Goal: Task Accomplishment & Management: Use online tool/utility

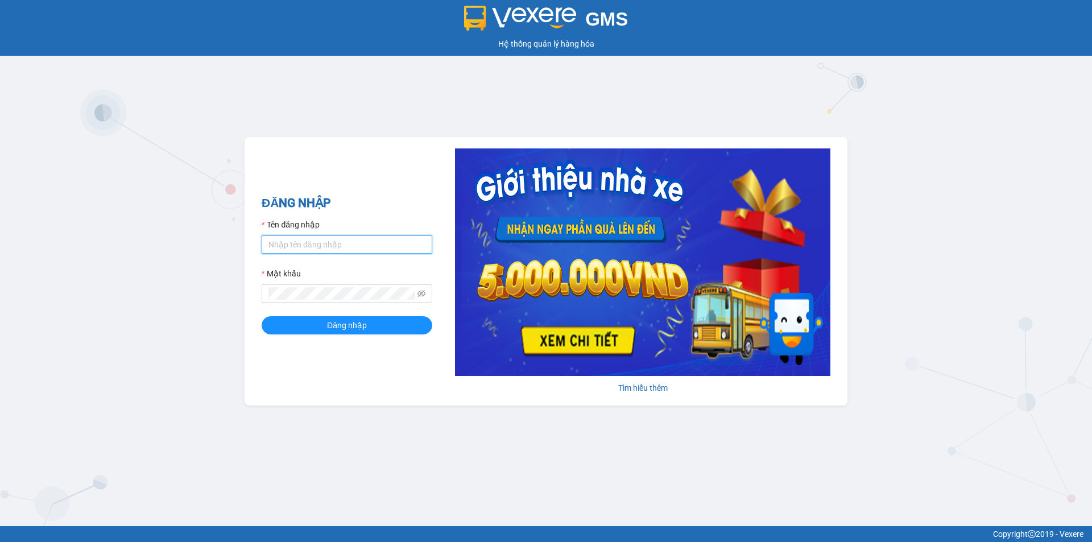
click at [341, 240] on input "Tên đăng nhập" at bounding box center [347, 244] width 171 height 18
type input "thanhvien.namhailimo"
click at [262, 316] on button "Đăng nhập" at bounding box center [347, 325] width 171 height 18
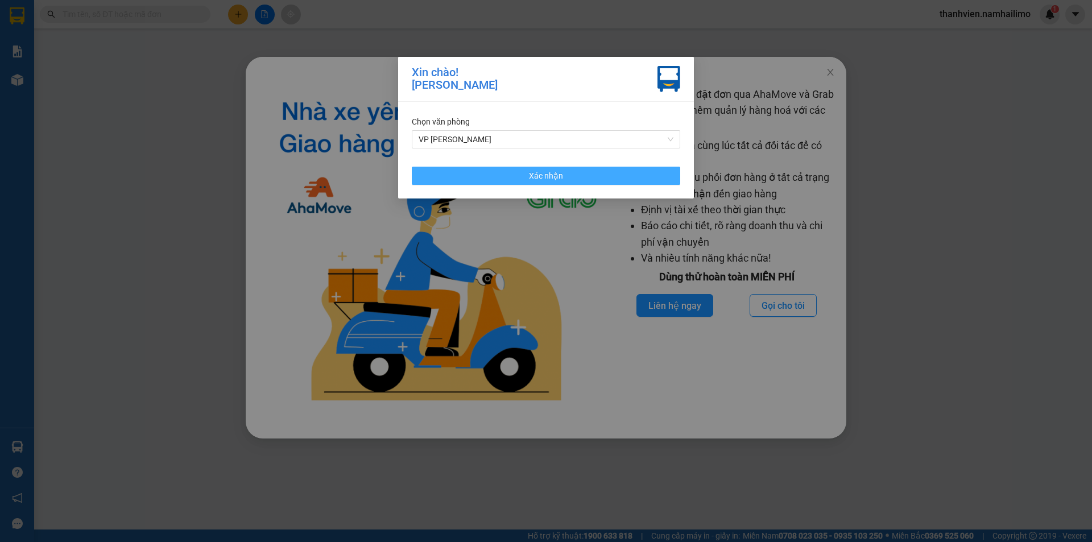
drag, startPoint x: 612, startPoint y: 176, endPoint x: 670, endPoint y: 155, distance: 61.9
click at [611, 176] on button "Xác nhận" at bounding box center [546, 176] width 268 height 18
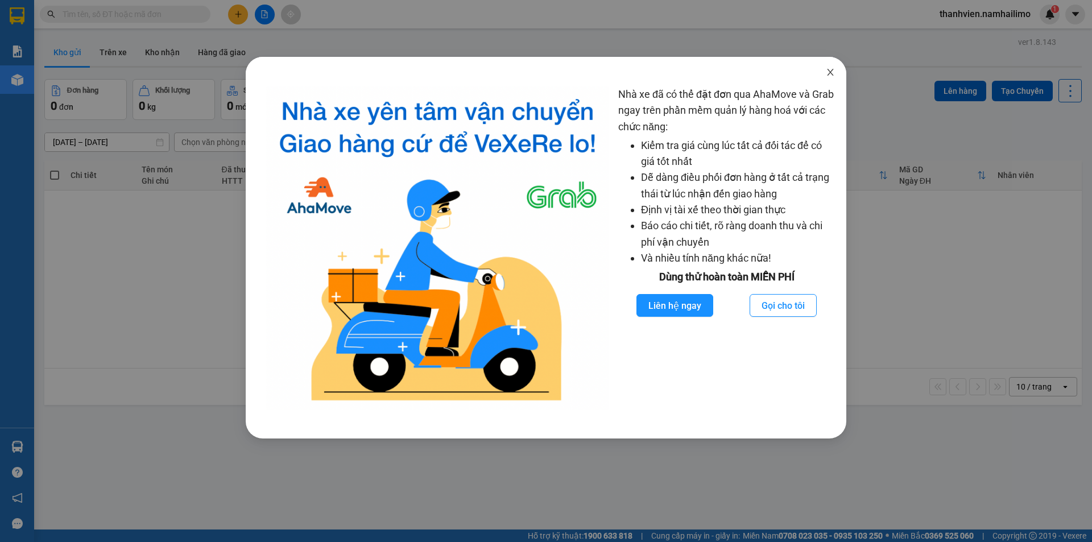
click at [832, 70] on icon "close" at bounding box center [830, 72] width 9 height 9
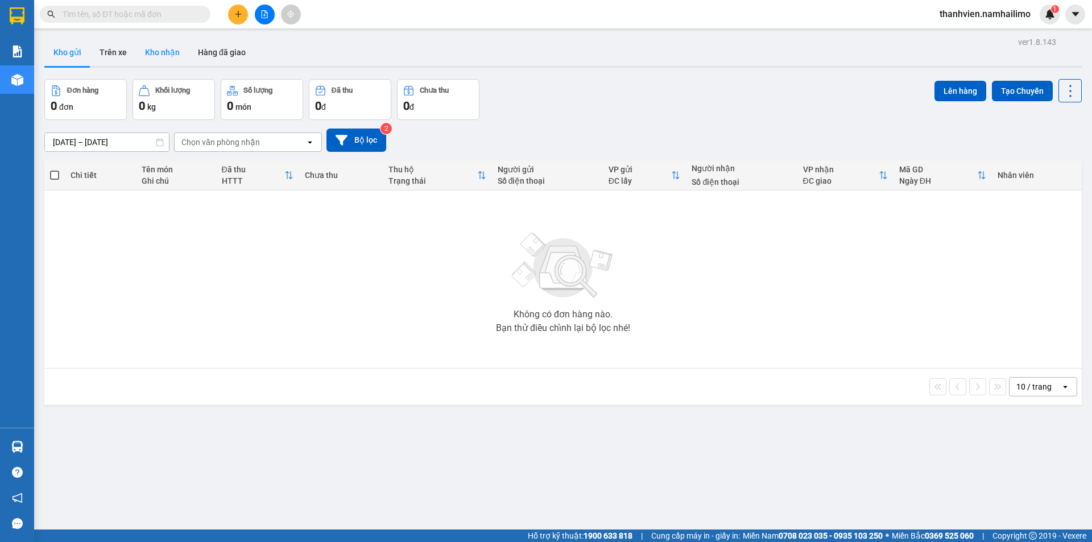
drag, startPoint x: 162, startPoint y: 58, endPoint x: 145, endPoint y: 61, distance: 17.4
click at [163, 57] on button "Kho nhận" at bounding box center [162, 52] width 53 height 27
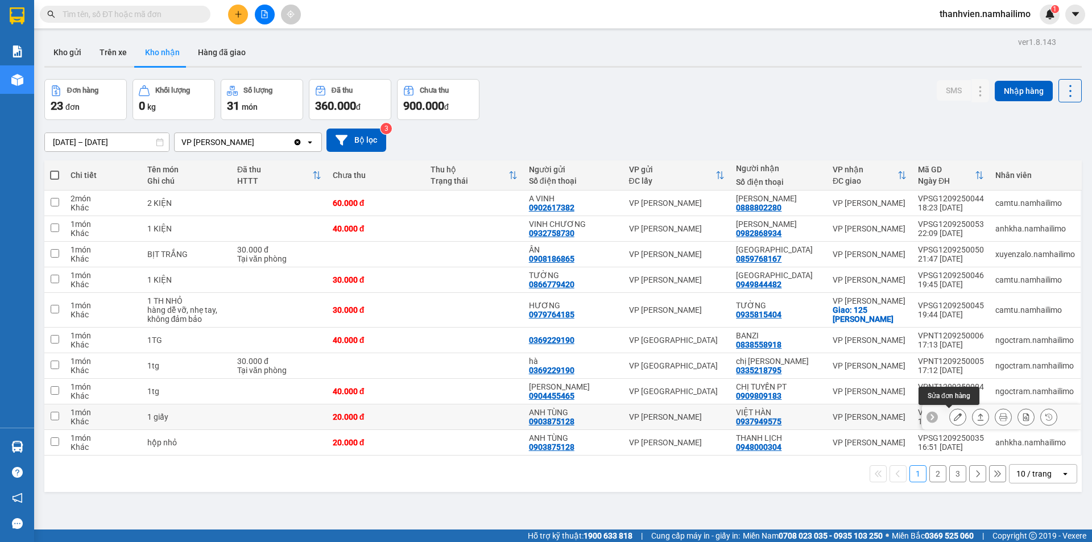
click at [954, 417] on icon at bounding box center [958, 417] width 8 height 8
click at [951, 416] on body "Kết quả tìm kiếm ( 0 ) Bộ lọc No Data thanhvien.namhailimo 1 Báo cáo Báo cáo dò…" at bounding box center [546, 271] width 1092 height 542
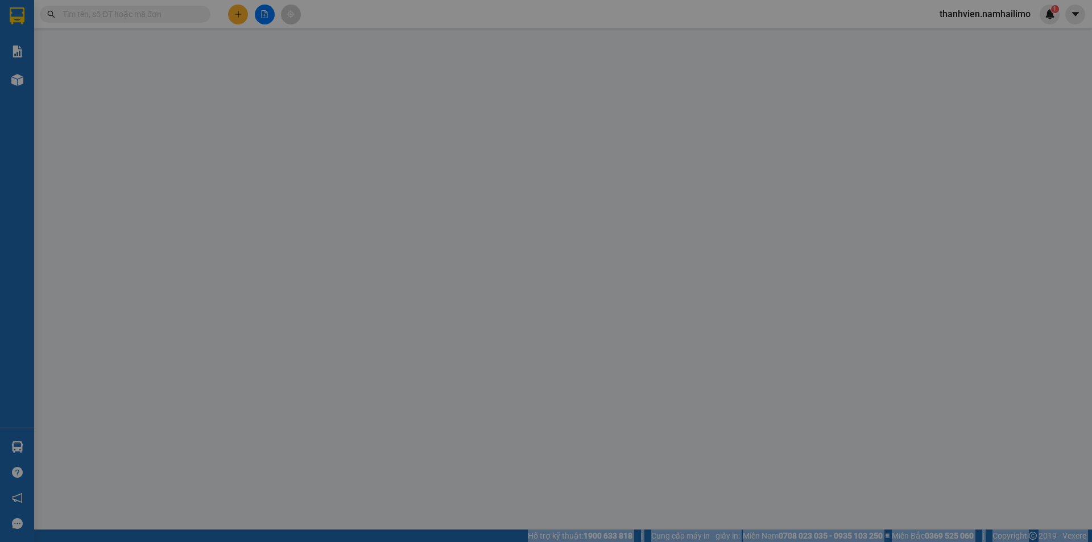
type input "0903875128"
type input "ANH TÙNG"
type input "0937949575"
type input "VIỆT HÀN"
type input "20.000"
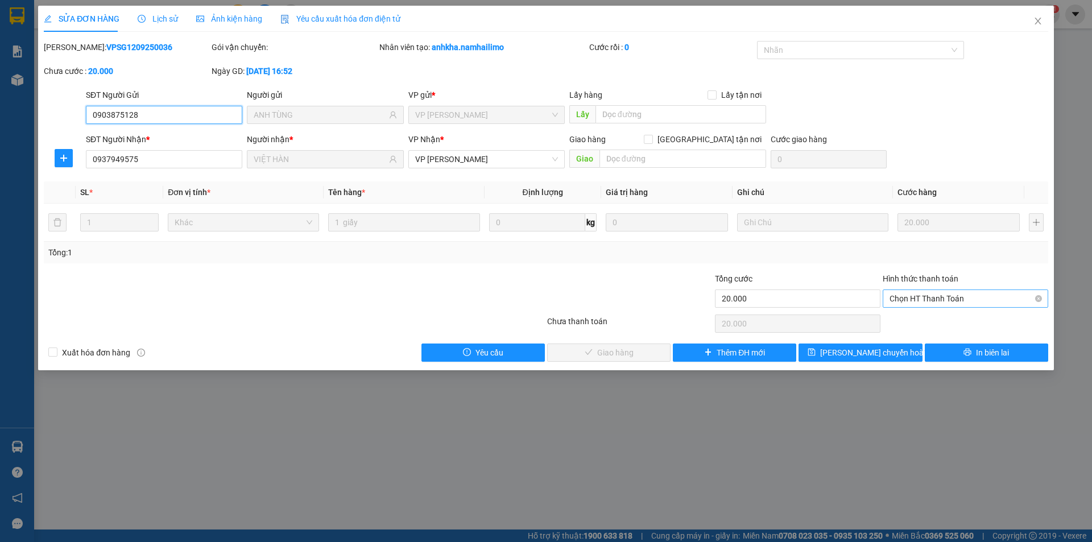
click at [965, 299] on span "Chọn HT Thanh Toán" at bounding box center [966, 298] width 152 height 17
click at [948, 321] on div "Tại văn phòng" at bounding box center [966, 321] width 152 height 13
type input "0"
click at [635, 358] on button "Giao hàng" at bounding box center [608, 353] width 123 height 18
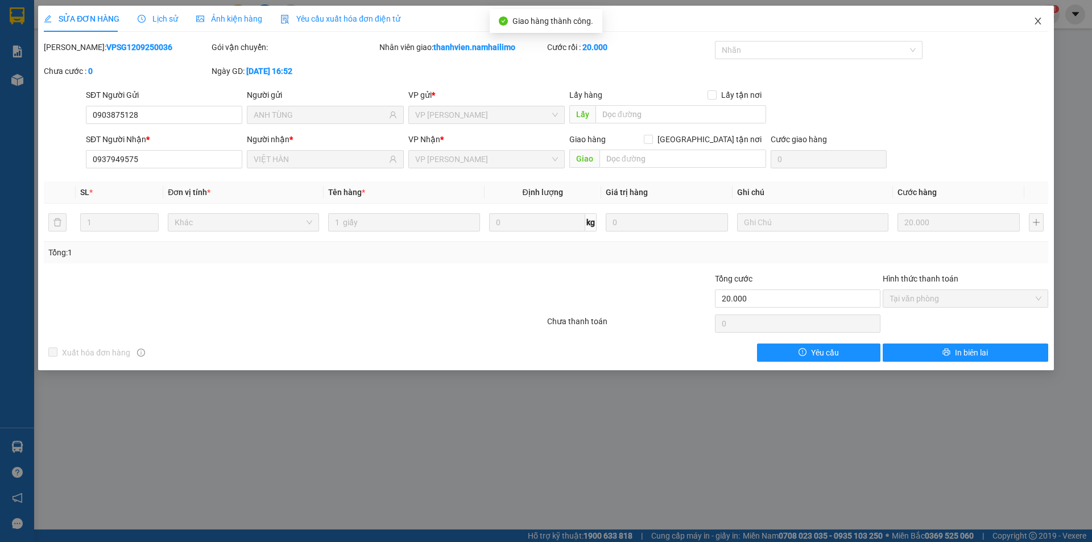
click at [1040, 22] on icon "close" at bounding box center [1038, 20] width 9 height 9
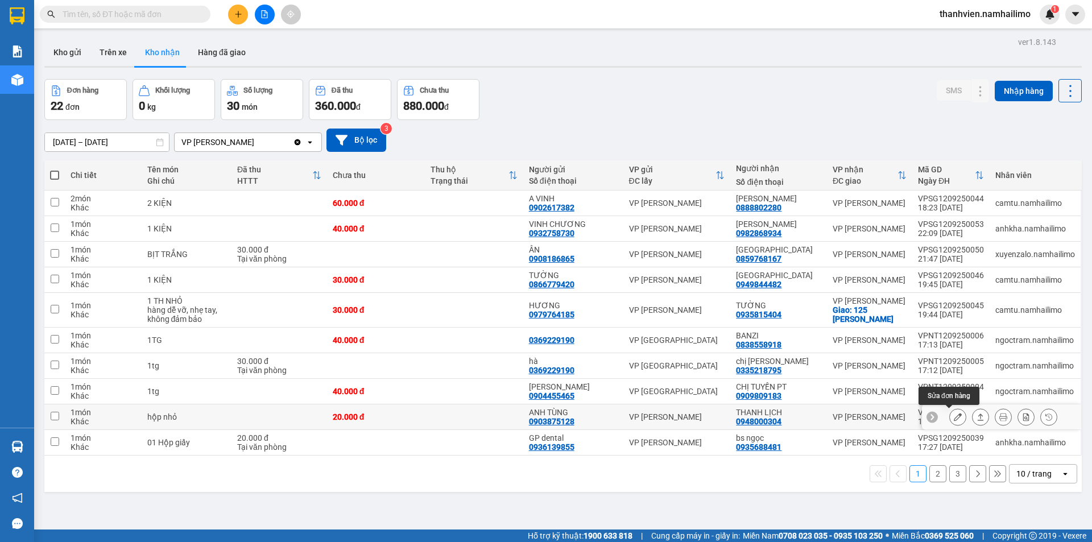
click at [954, 417] on icon at bounding box center [958, 417] width 8 height 8
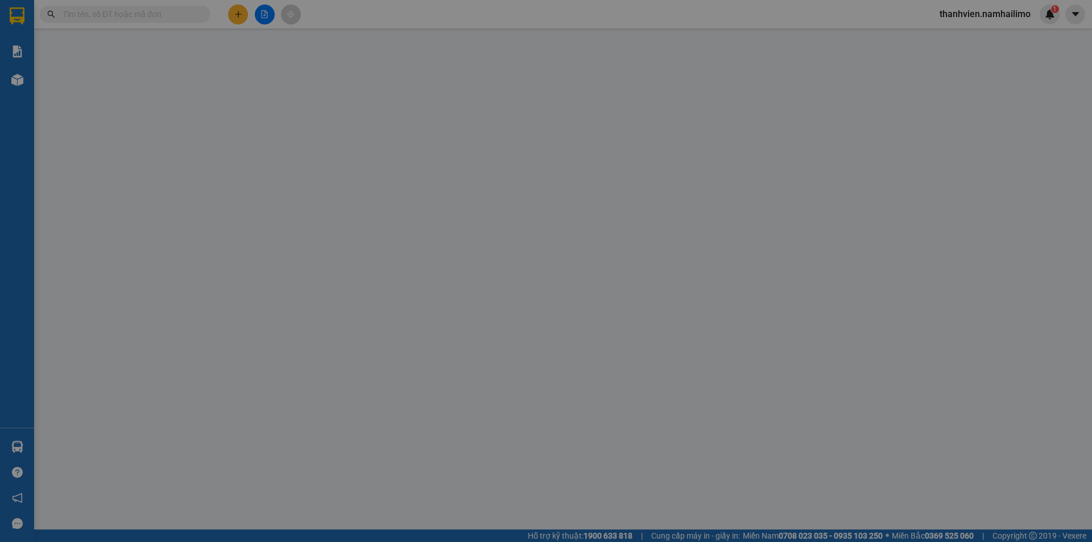
type input "0903875128"
type input "ANH TÙNG"
type input "0948000304"
type input "THANH LỊCH"
type input "20.000"
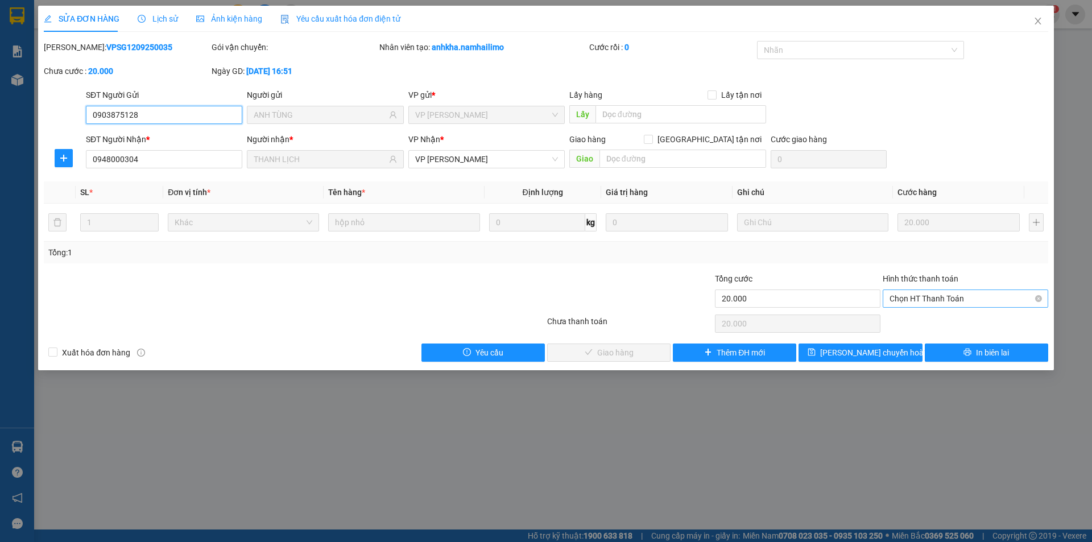
click at [975, 300] on span "Chọn HT Thanh Toán" at bounding box center [966, 298] width 152 height 17
click at [970, 323] on div "Tại văn phòng" at bounding box center [966, 321] width 152 height 13
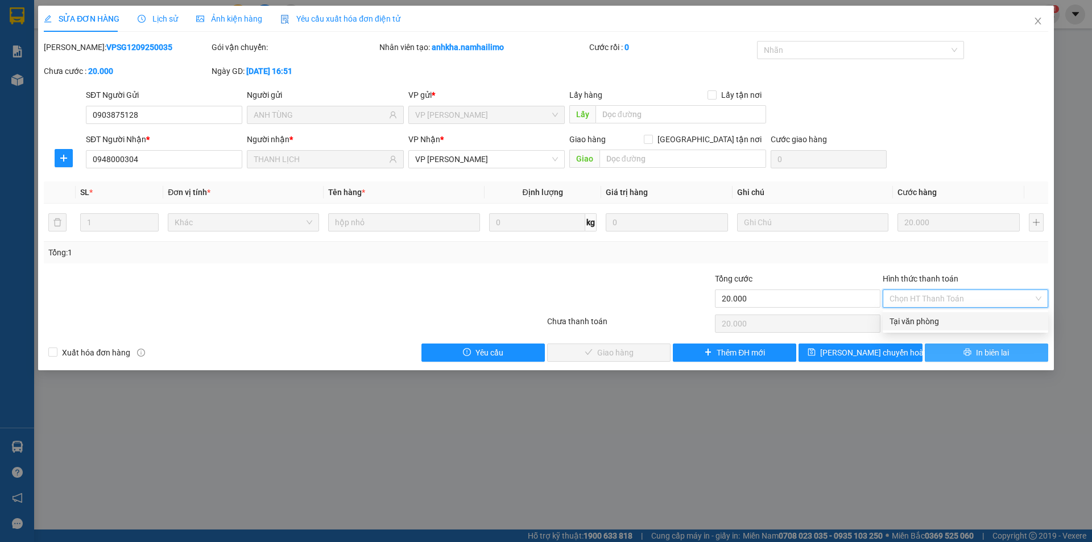
type input "0"
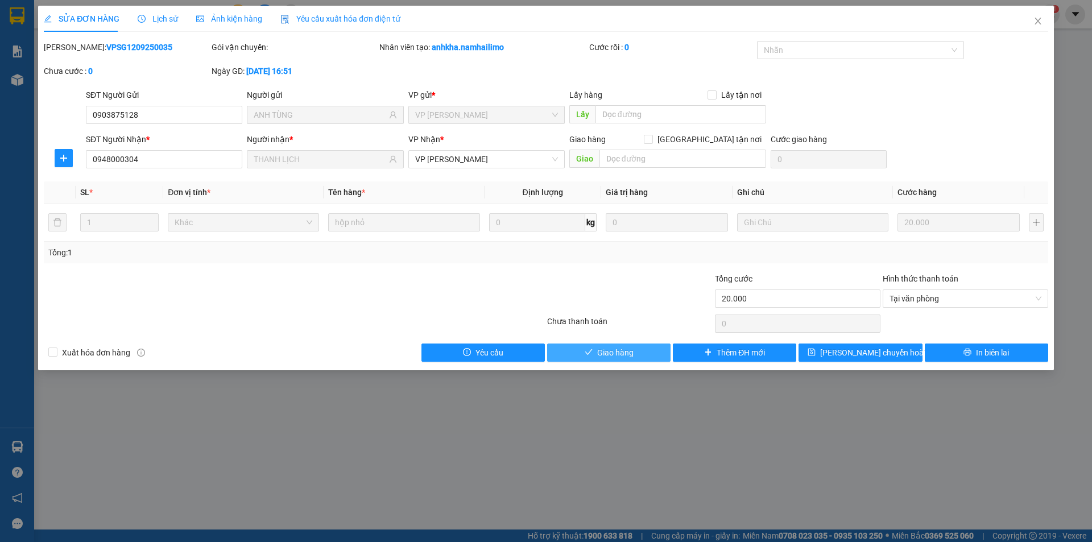
click at [631, 350] on span "Giao hàng" at bounding box center [615, 352] width 36 height 13
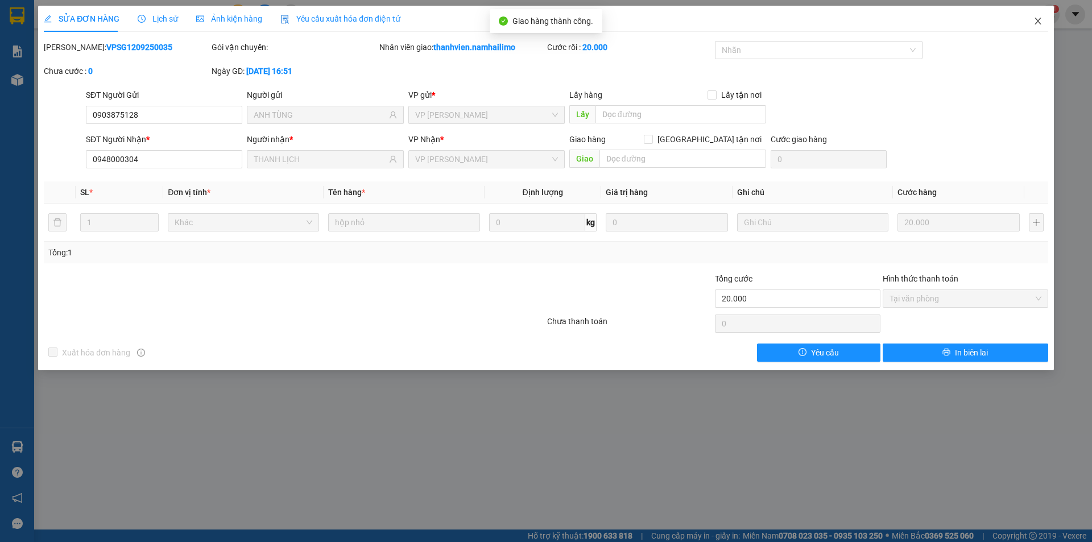
click at [1035, 20] on icon "close" at bounding box center [1038, 20] width 9 height 9
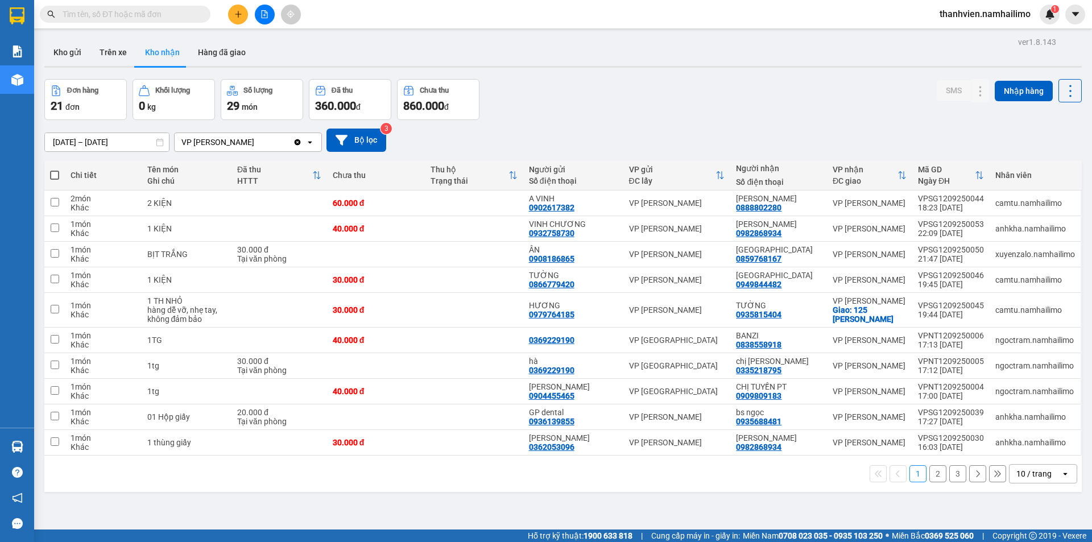
click at [931, 472] on button "2" at bounding box center [937, 473] width 17 height 17
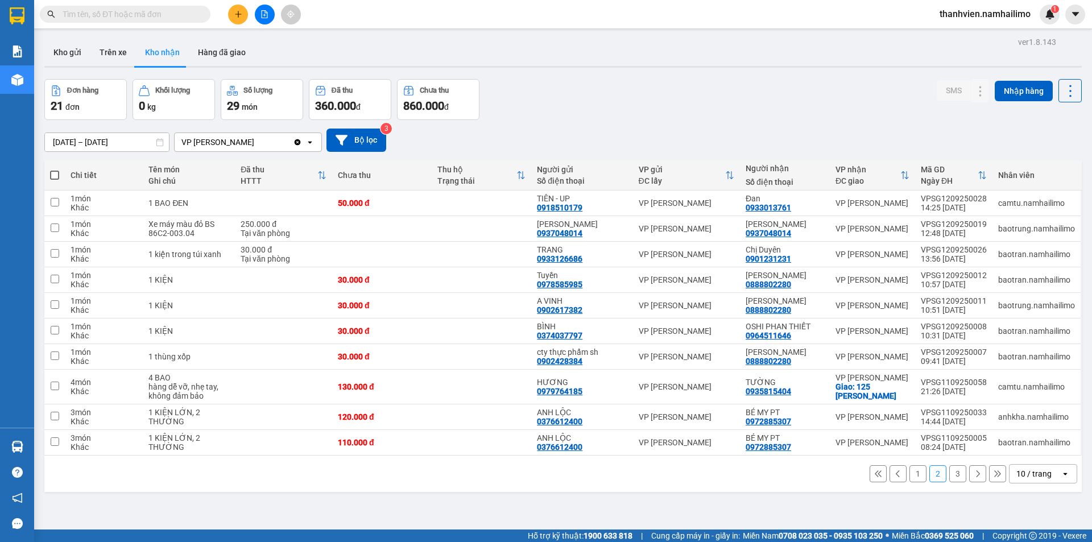
click at [910, 475] on button "1" at bounding box center [918, 473] width 17 height 17
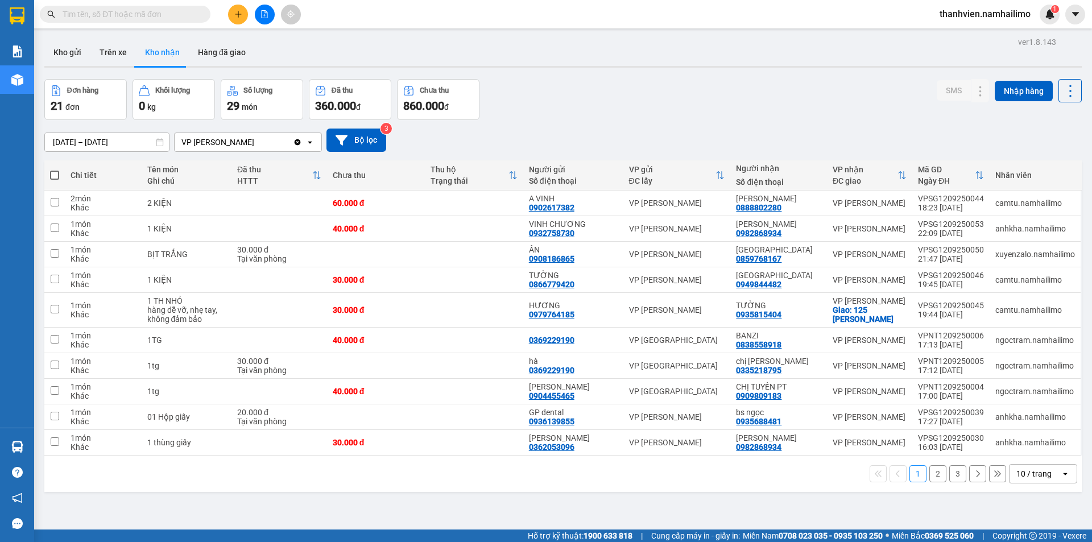
click at [929, 479] on button "2" at bounding box center [937, 473] width 17 height 17
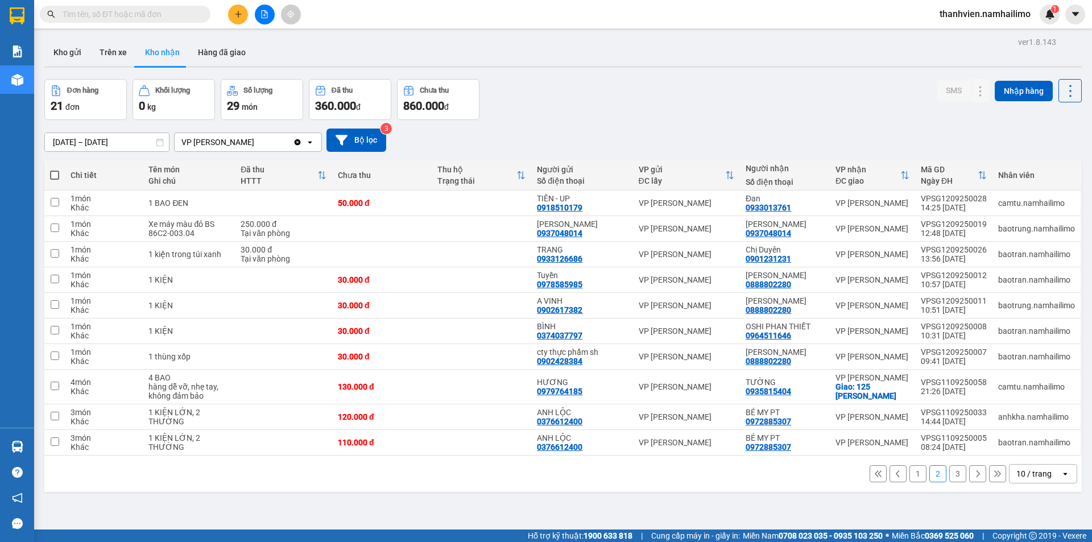
click at [950, 472] on button "3" at bounding box center [957, 473] width 17 height 17
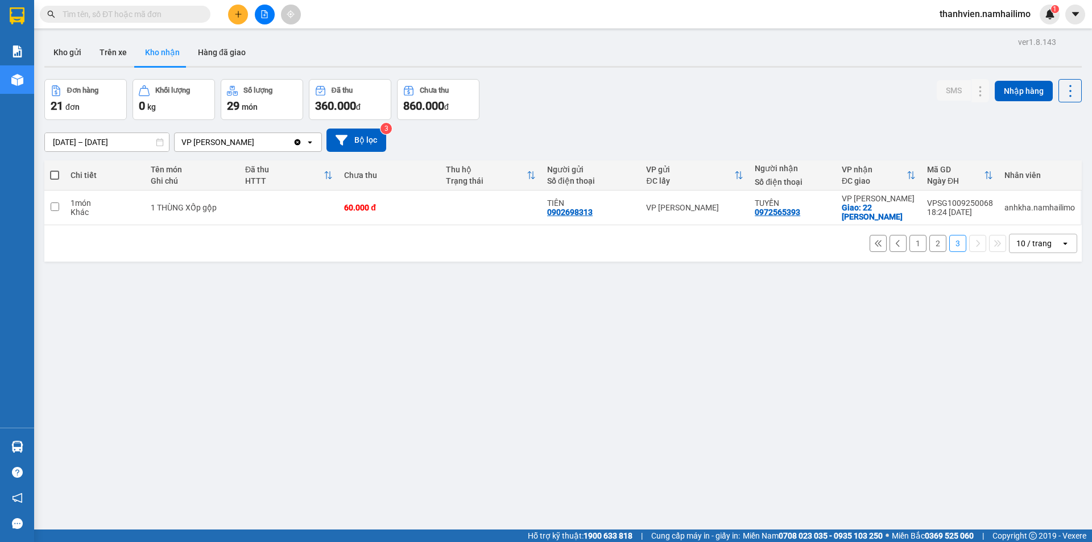
click at [910, 248] on button "1" at bounding box center [918, 243] width 17 height 17
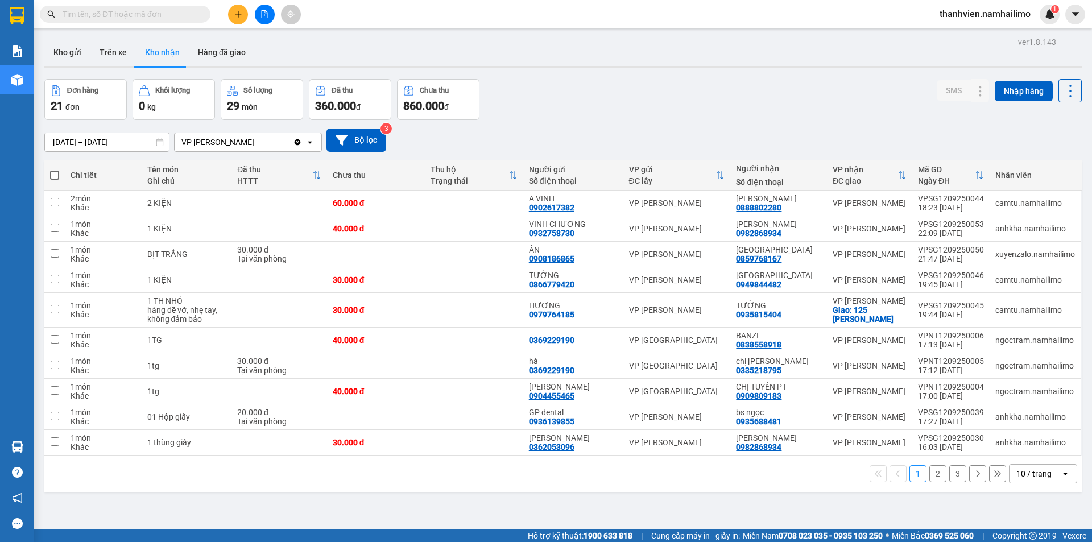
click at [936, 473] on button "2" at bounding box center [937, 473] width 17 height 17
